Goal: Information Seeking & Learning: Check status

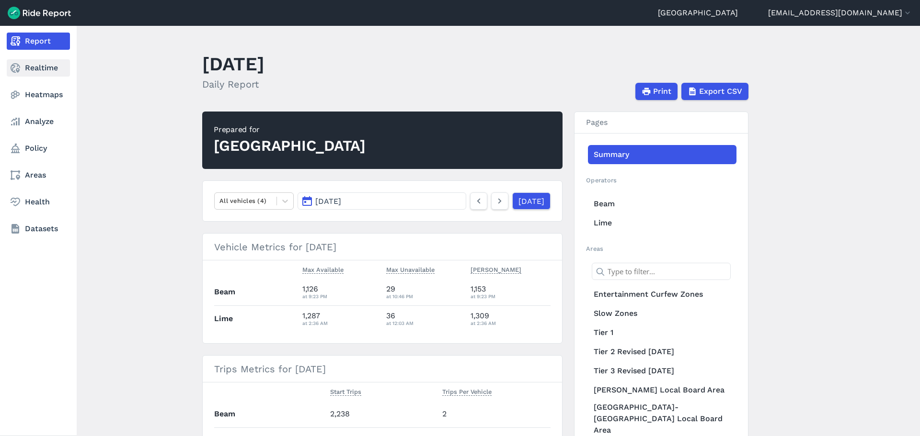
click at [20, 67] on use at bounding box center [16, 68] width 10 height 10
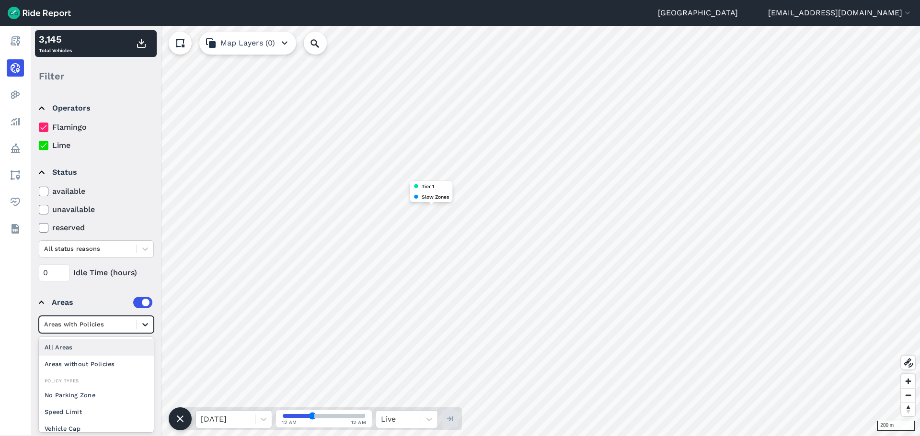
click at [141, 322] on icon at bounding box center [145, 325] width 10 height 10
click at [96, 303] on div "Areas" at bounding box center [102, 302] width 101 height 11
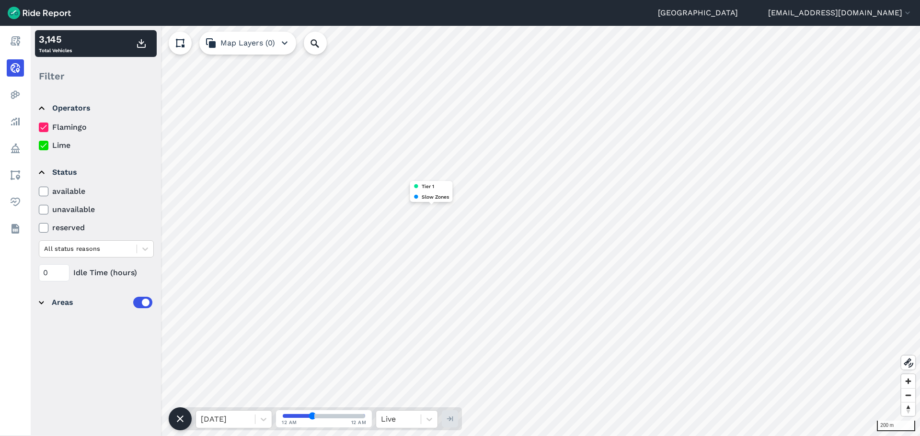
click at [90, 306] on div "Areas" at bounding box center [102, 302] width 101 height 11
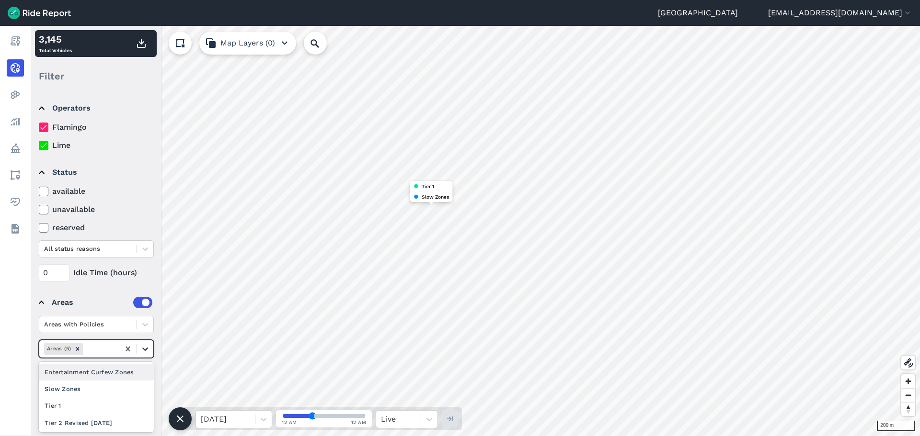
click at [142, 352] on icon at bounding box center [145, 349] width 10 height 10
click at [119, 385] on div "Slow Zones" at bounding box center [96, 389] width 115 height 17
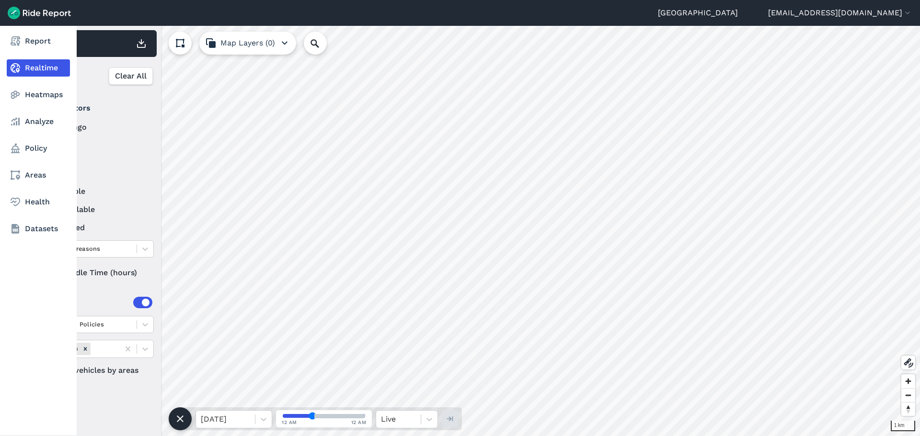
click at [10, 50] on nav "Report Realtime Heatmaps Analyze Policy Areas Health Datasets" at bounding box center [38, 135] width 77 height 218
click at [15, 49] on link "Report" at bounding box center [38, 41] width 63 height 17
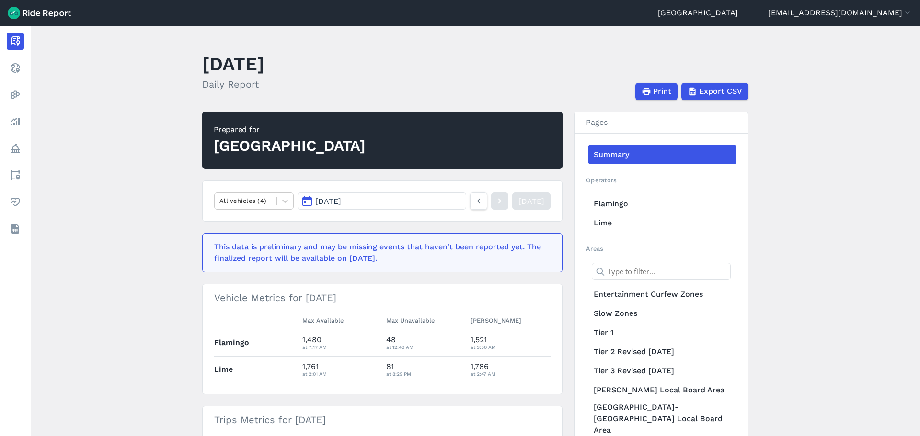
click at [170, 116] on main "[DATE] Daily Report Print Export CSV Prepared for Auckland All vehicles (4) [DA…" at bounding box center [475, 231] width 889 height 411
click at [159, 252] on main "[DATE] Daily Report Print Export CSV Prepared for Auckland All vehicles (4) [DA…" at bounding box center [475, 231] width 889 height 411
click at [666, 48] on main "[DATE] Daily Report Print Export CSV Prepared for Auckland All vehicles (4) [DA…" at bounding box center [475, 231] width 889 height 411
